Goal: Transaction & Acquisition: Obtain resource

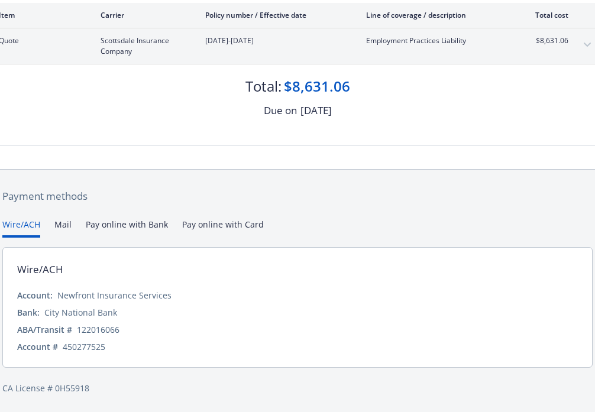
scroll to position [144, 0]
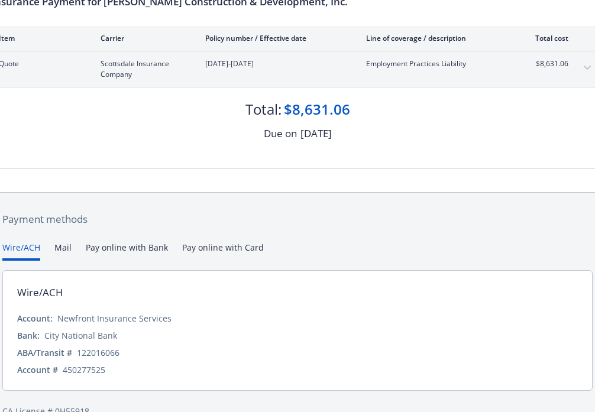
click at [217, 224] on div "Payment methods Wire/ACH Mail Pay online with Bank Pay online with Card Wire/AC…" at bounding box center [297, 315] width 595 height 244
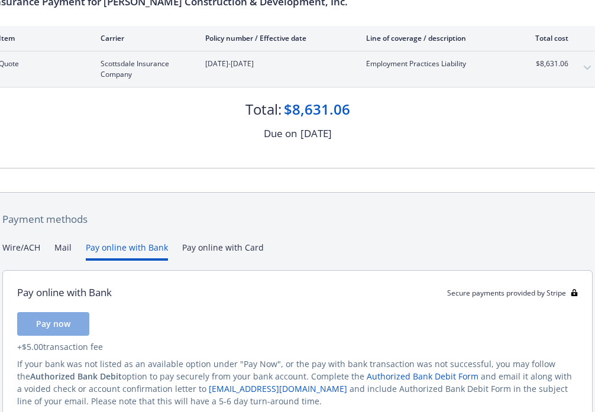
click at [121, 244] on button "Pay online with Bank" at bounding box center [127, 251] width 82 height 20
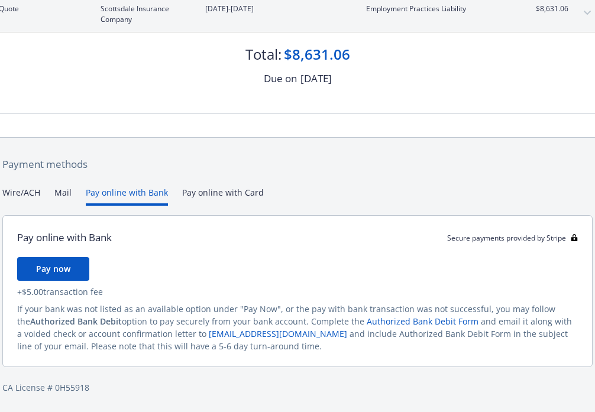
scroll to position [198, 0]
click at [56, 267] on span "Pay now" at bounding box center [53, 269] width 34 height 11
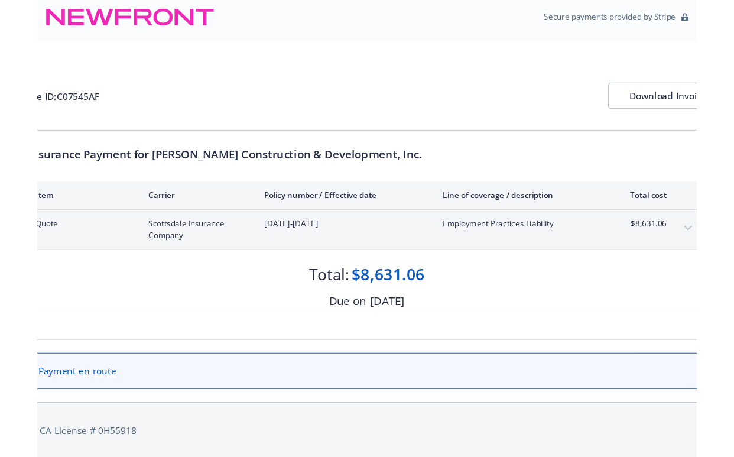
scroll to position [0, 0]
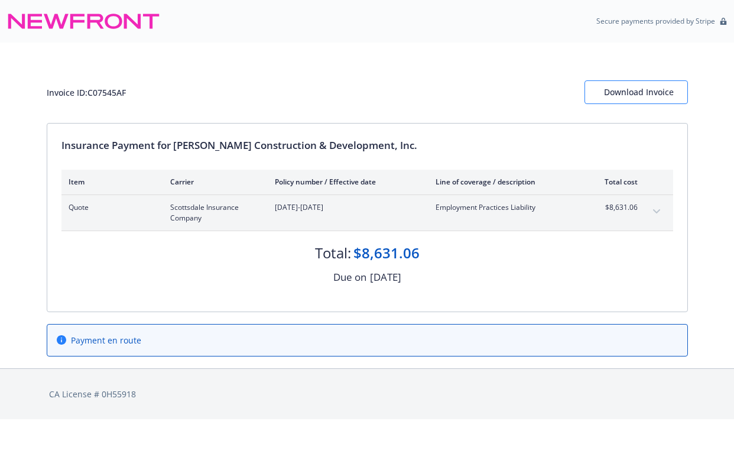
click at [594, 98] on div "Download Invoice" at bounding box center [636, 92] width 64 height 22
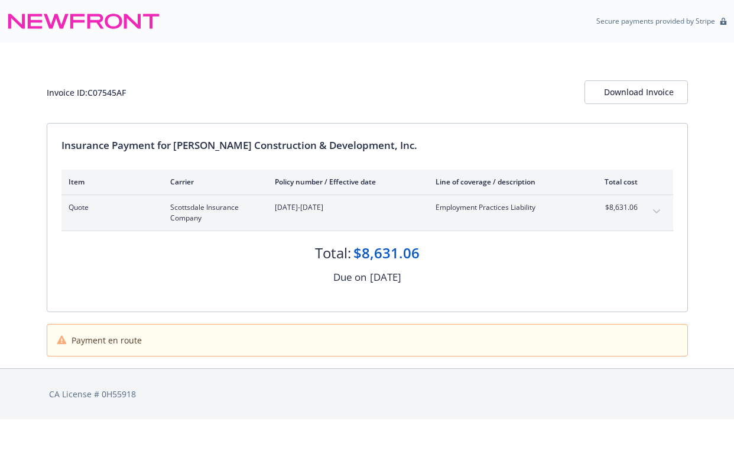
click at [631, 79] on div "Invoice ID: C07545AF Download Invoice" at bounding box center [367, 83] width 641 height 80
click at [630, 88] on div "Download Invoice" at bounding box center [636, 92] width 64 height 22
click at [635, 93] on div "Download Invoice" at bounding box center [636, 92] width 64 height 22
